Goal: Find specific page/section: Find specific page/section

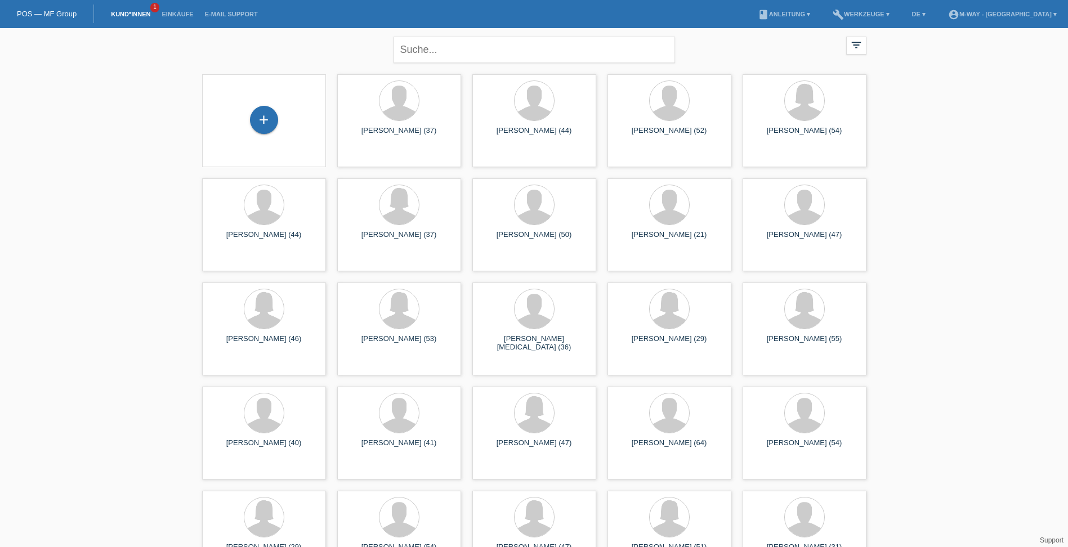
click at [133, 14] on link "Kund*innen" at bounding box center [130, 14] width 51 height 7
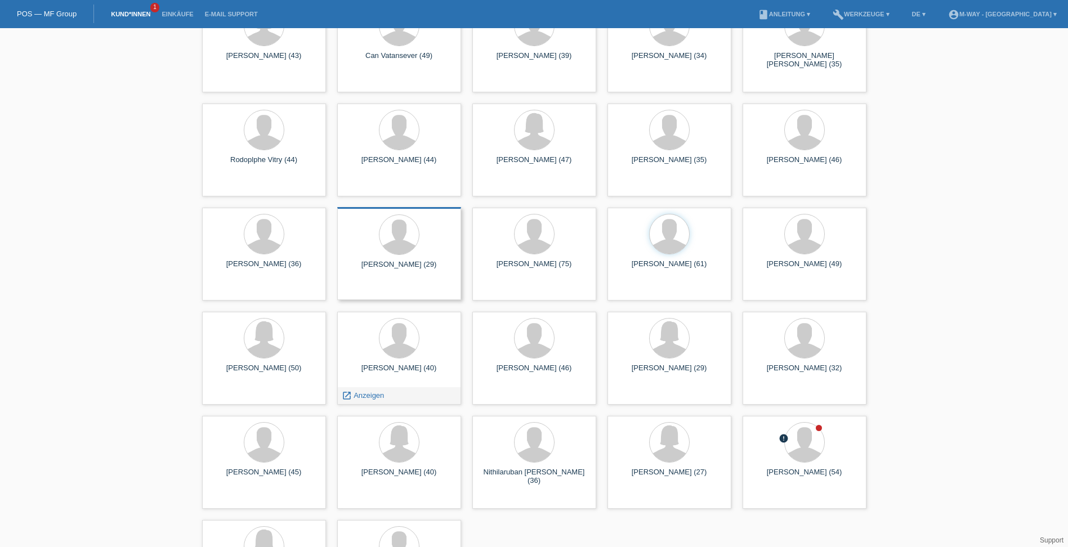
scroll to position [4104, 0]
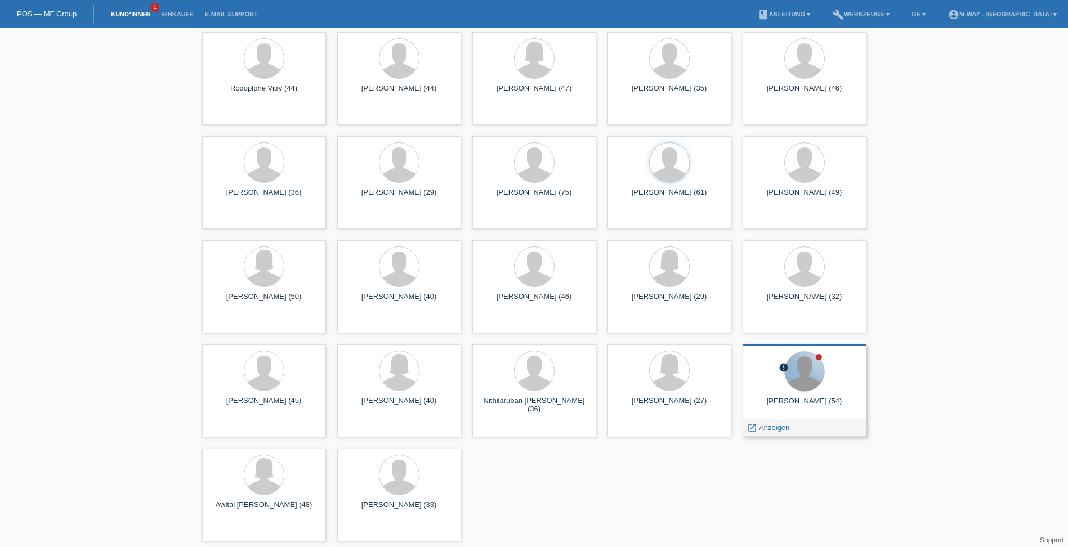
click at [796, 388] on div at bounding box center [804, 371] width 39 height 39
click at [769, 430] on span "Anzeigen" at bounding box center [774, 427] width 30 height 8
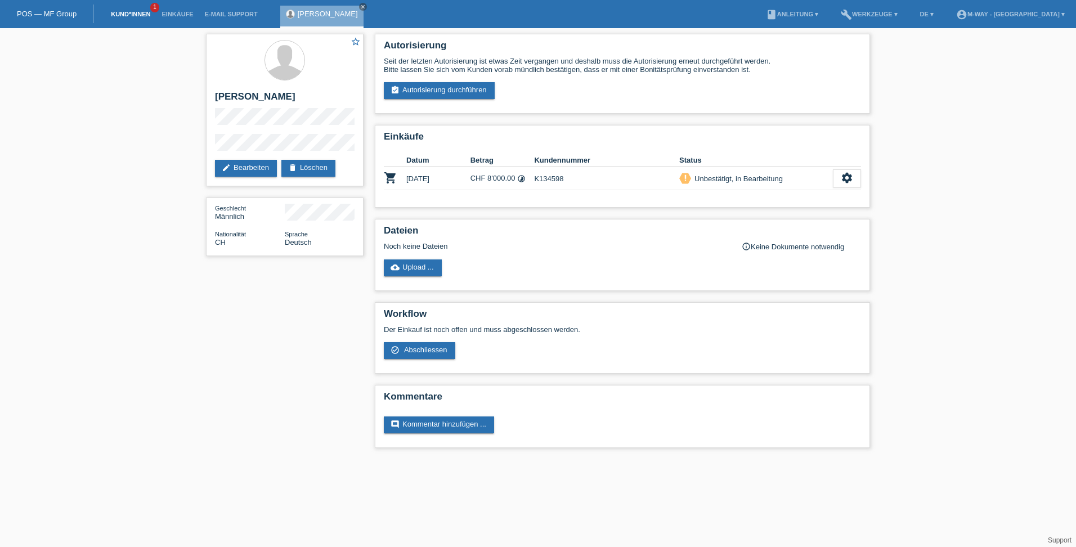
click at [120, 12] on link "Kund*innen" at bounding box center [130, 14] width 51 height 7
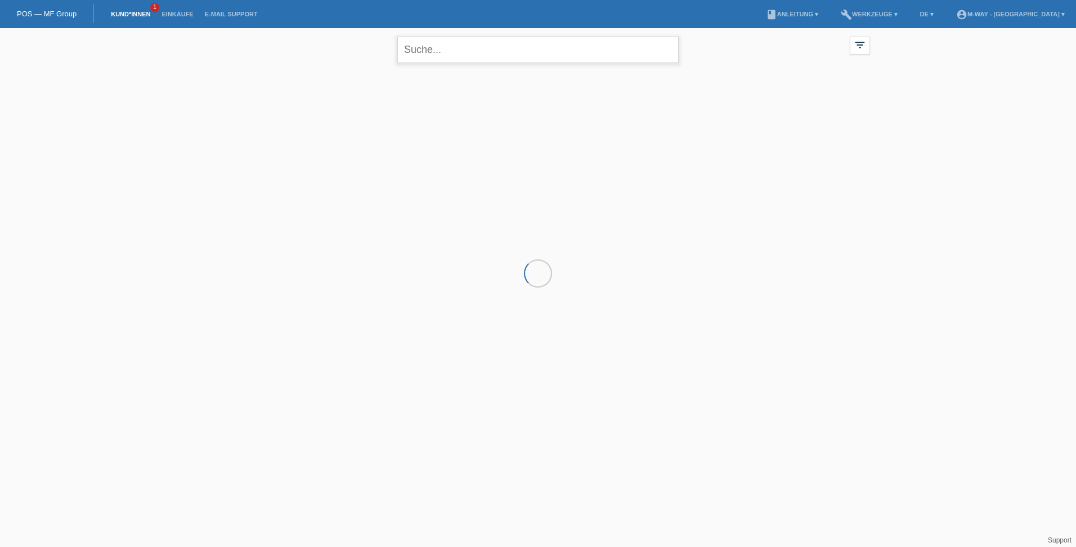
click at [454, 52] on input "text" at bounding box center [537, 50] width 281 height 26
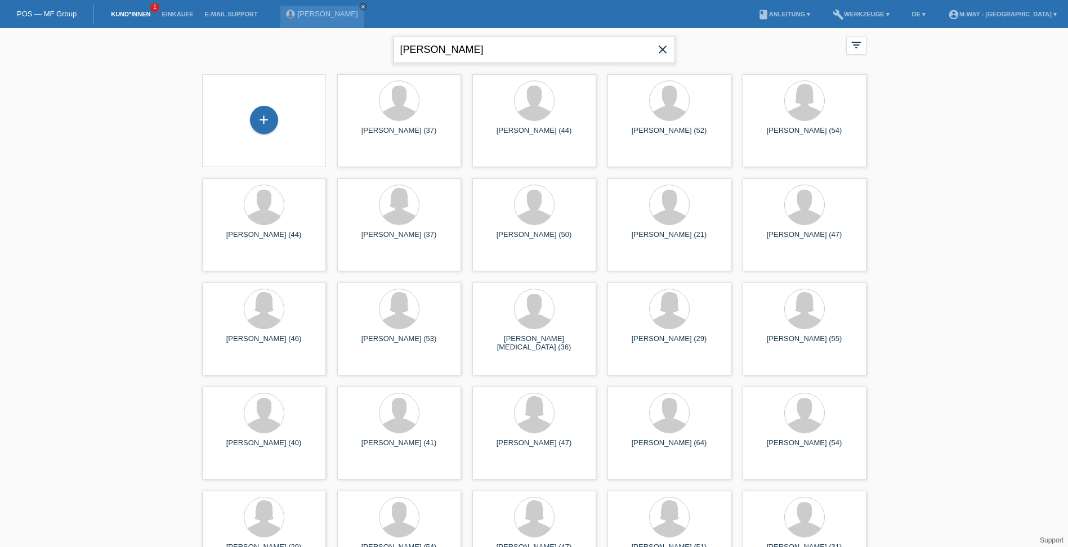
type input "zürcher"
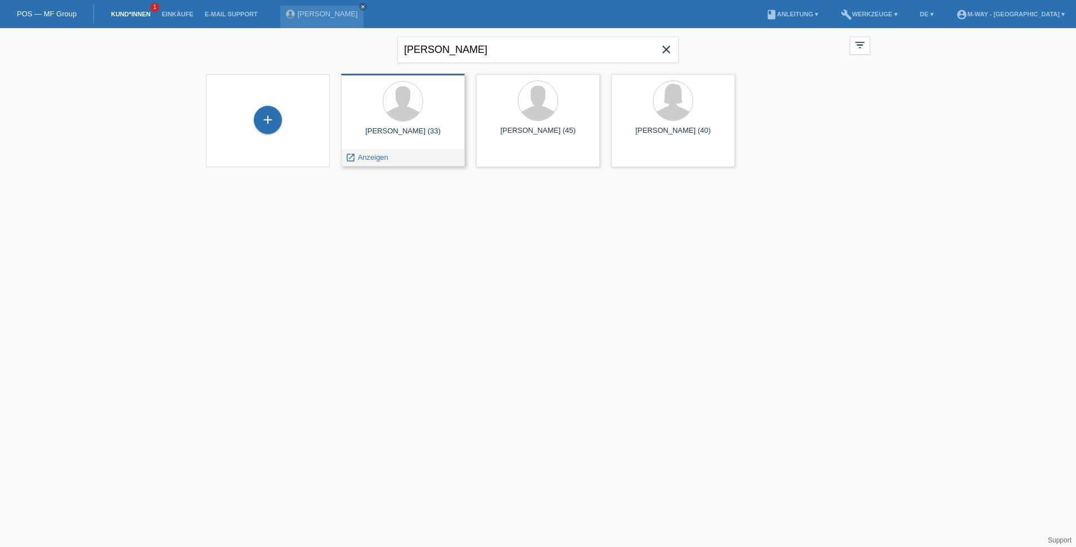
click at [372, 160] on span "Anzeigen" at bounding box center [373, 157] width 30 height 8
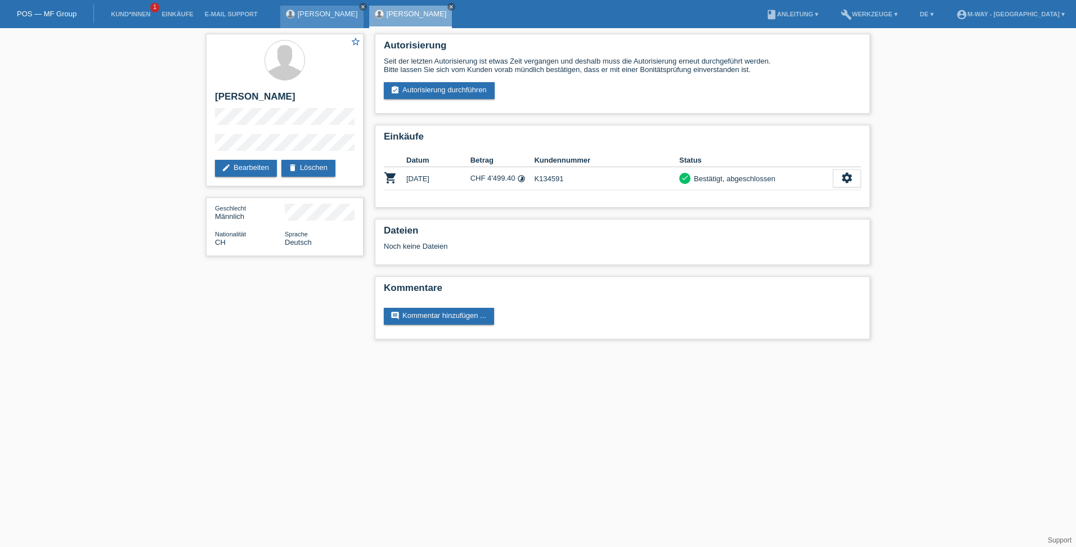
click at [360, 6] on icon "close" at bounding box center [363, 7] width 6 height 6
click at [131, 11] on link "Kund*innen" at bounding box center [130, 14] width 51 height 7
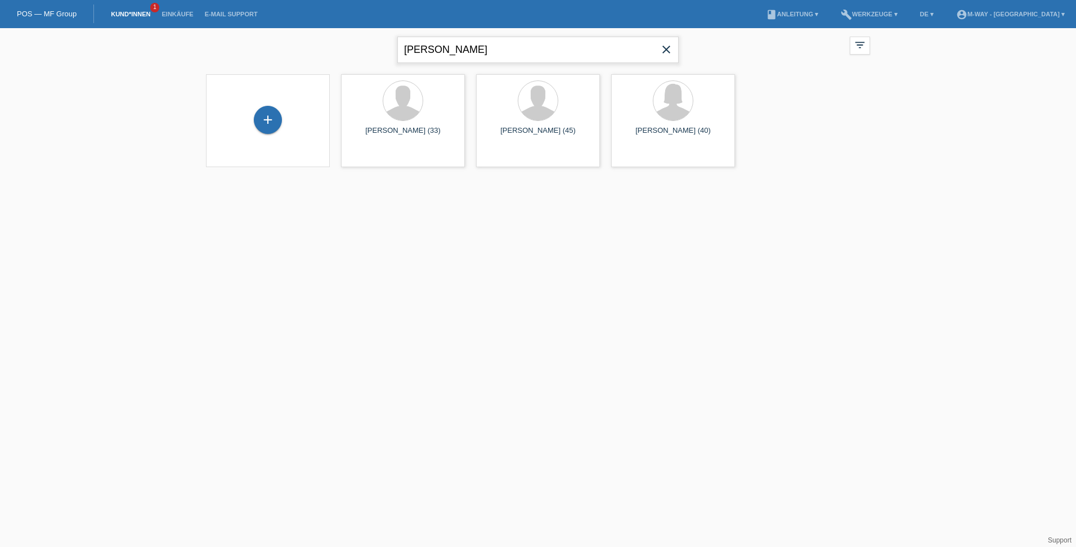
drag, startPoint x: 451, startPoint y: 51, endPoint x: 323, endPoint y: 57, distance: 129.1
click at [323, 58] on div "zürcher close filter_list view_module Alle Kund*innen anzeigen star Markierte K…" at bounding box center [537, 48] width 675 height 41
type input "galli"
